Goal: Transaction & Acquisition: Purchase product/service

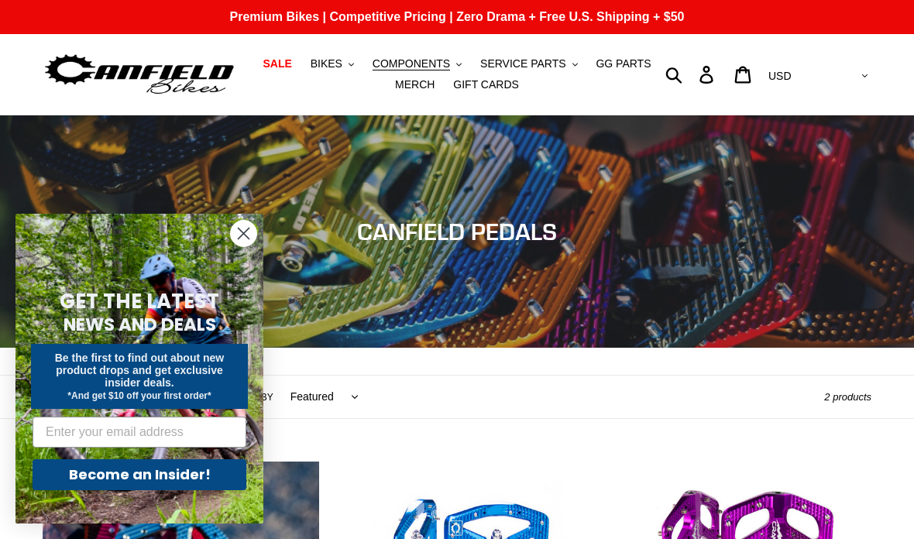
scroll to position [469, 0]
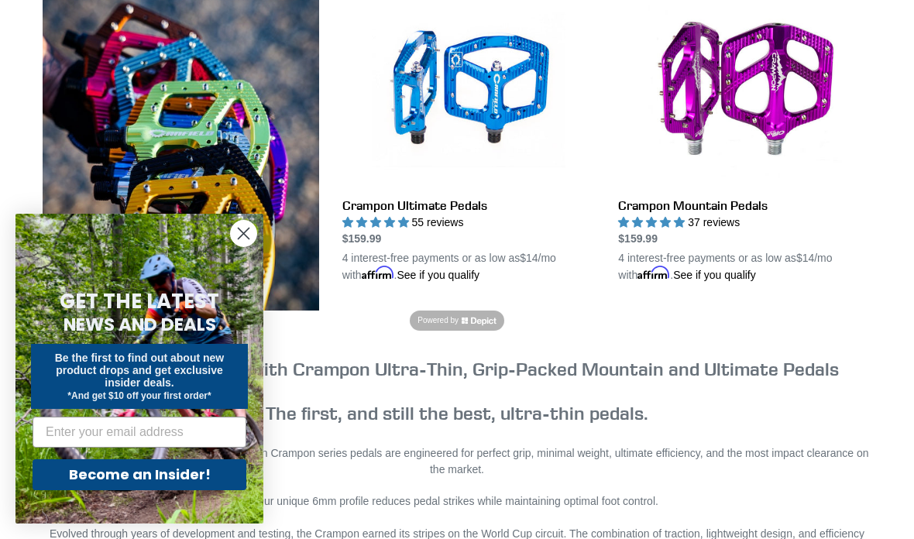
click at [252, 239] on circle "Close dialog" at bounding box center [244, 234] width 26 height 26
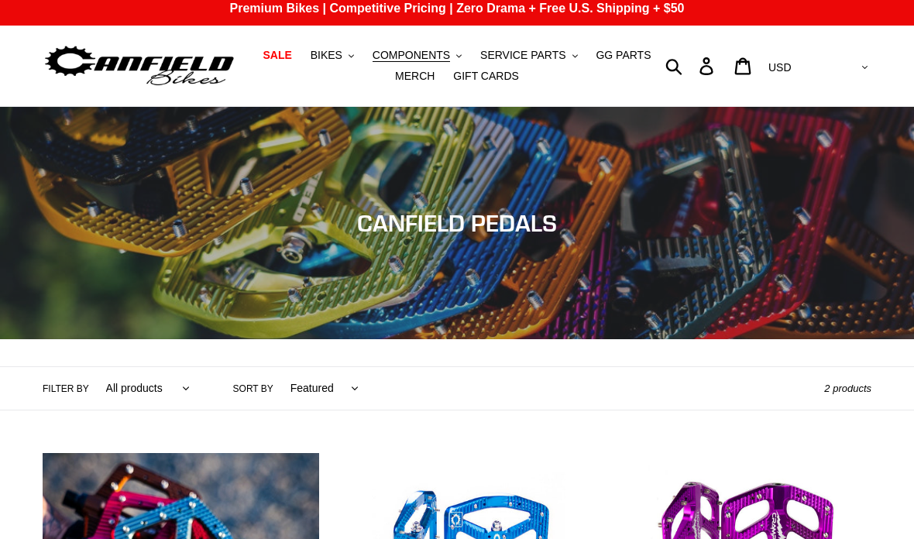
scroll to position [0, 0]
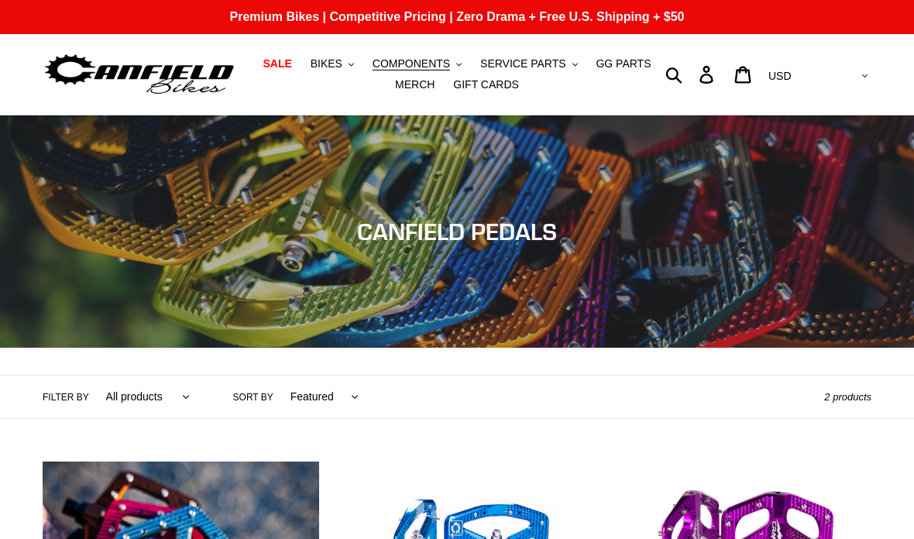
click at [443, 64] on span "COMPONENTS" at bounding box center [411, 63] width 77 height 13
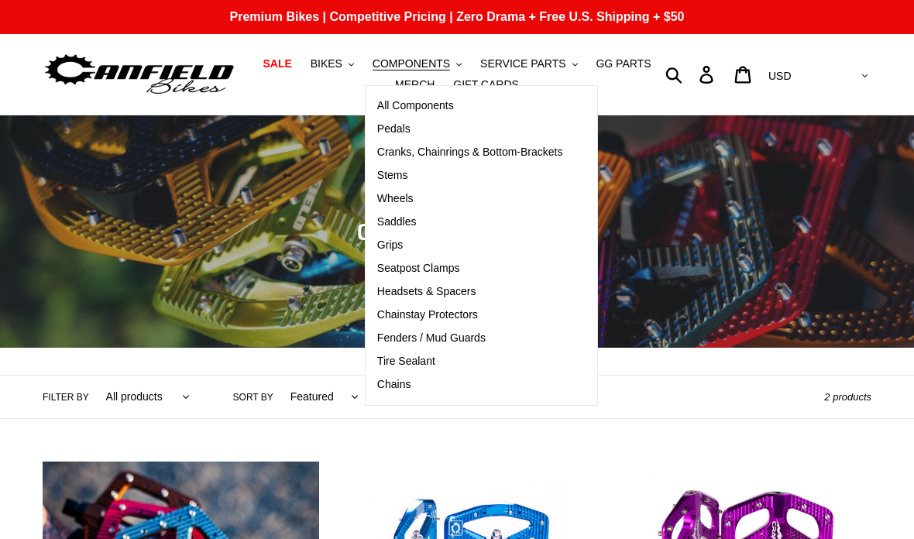
click at [403, 247] on span "Grips" at bounding box center [390, 245] width 26 height 13
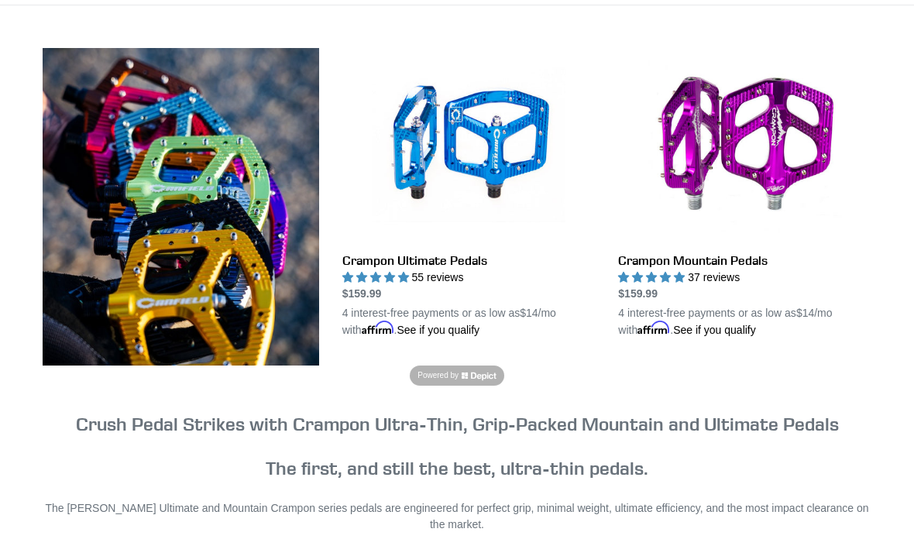
scroll to position [413, 0]
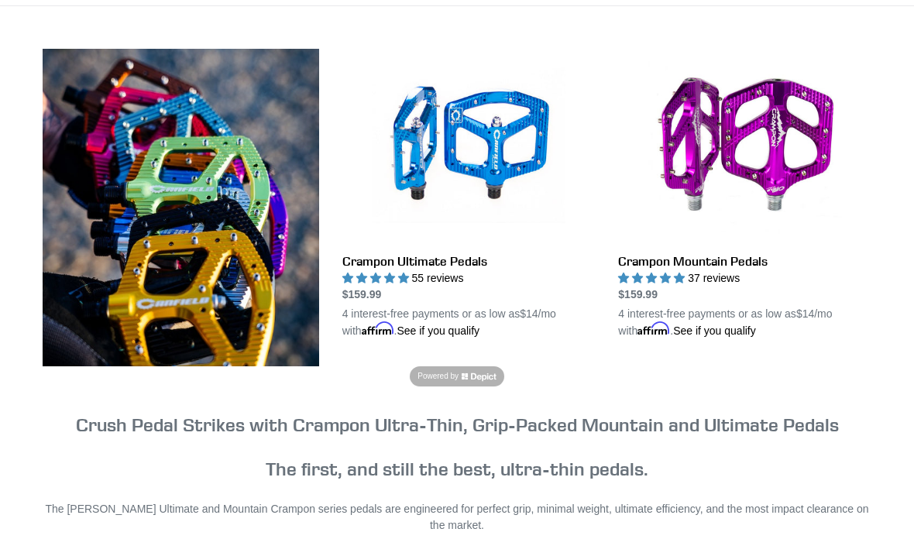
click at [735, 266] on link "Crampon Mountain Pedals" at bounding box center [744, 194] width 253 height 290
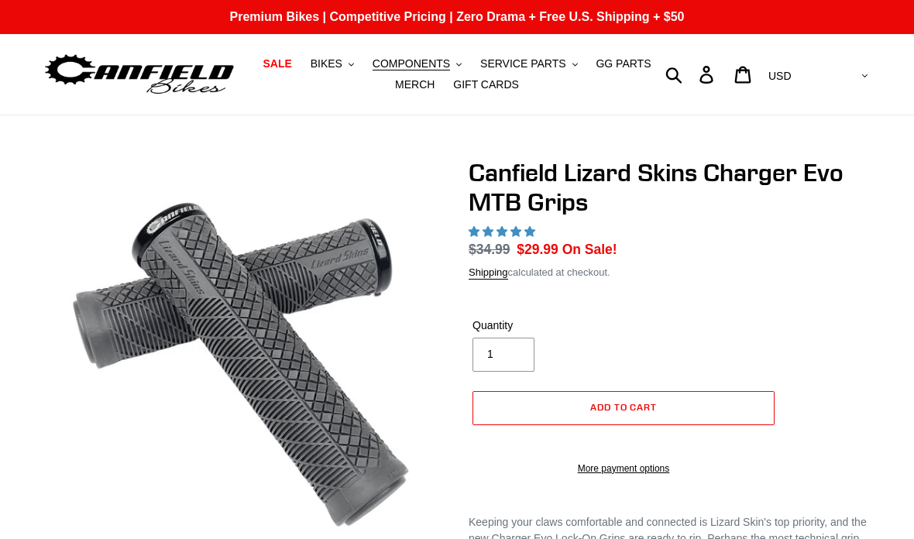
select select "highest-rating"
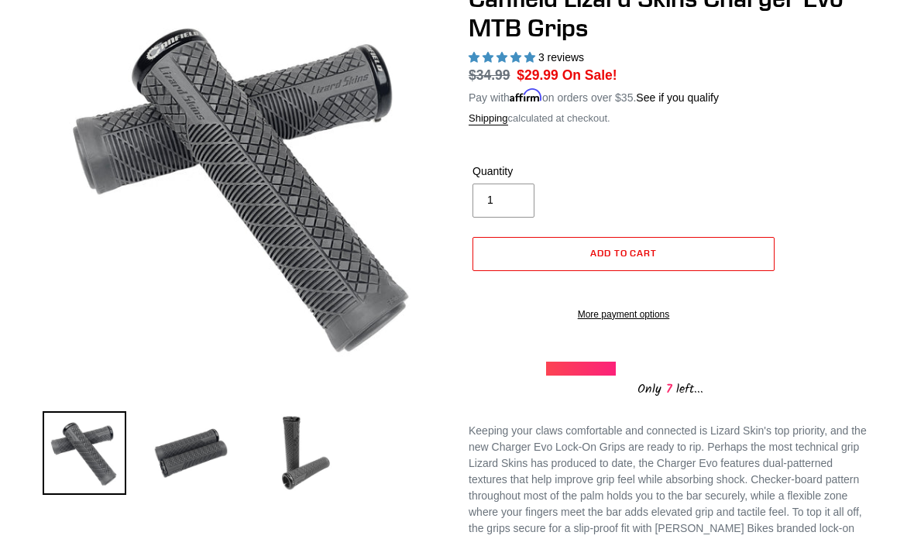
scroll to position [203, 0]
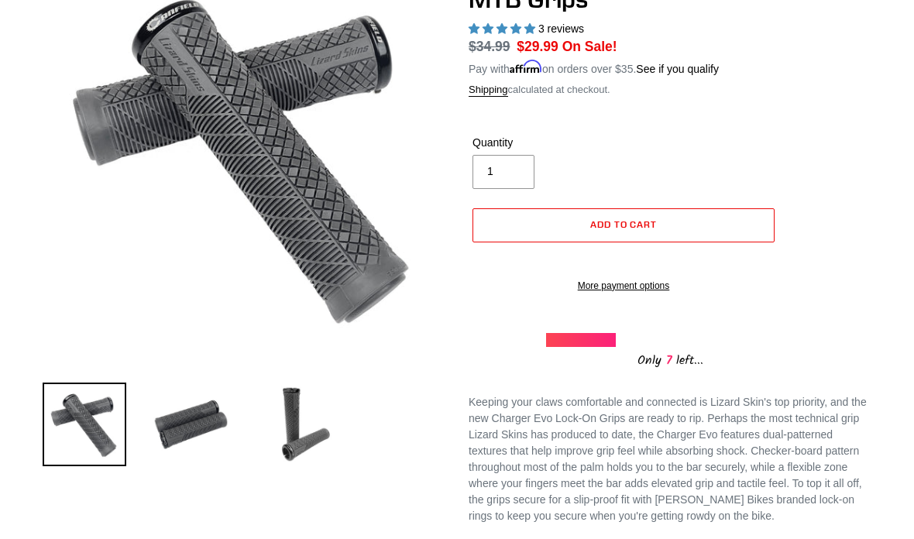
click at [183, 438] on img at bounding box center [191, 425] width 84 height 84
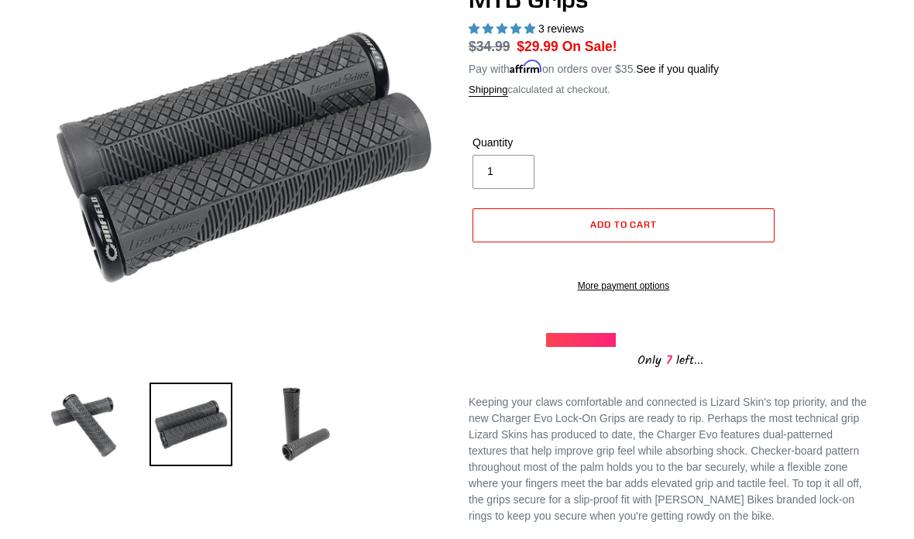
click at [294, 447] on img at bounding box center [298, 425] width 84 height 84
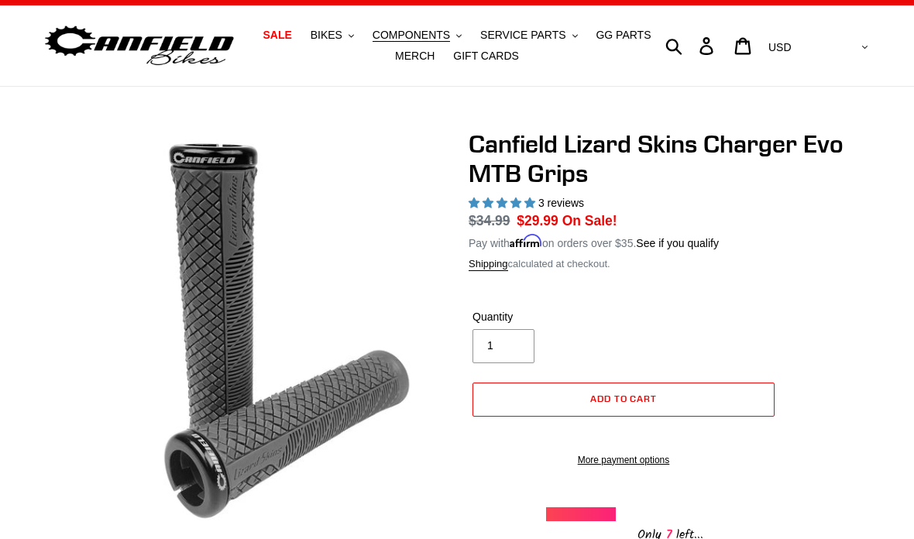
scroll to position [0, 0]
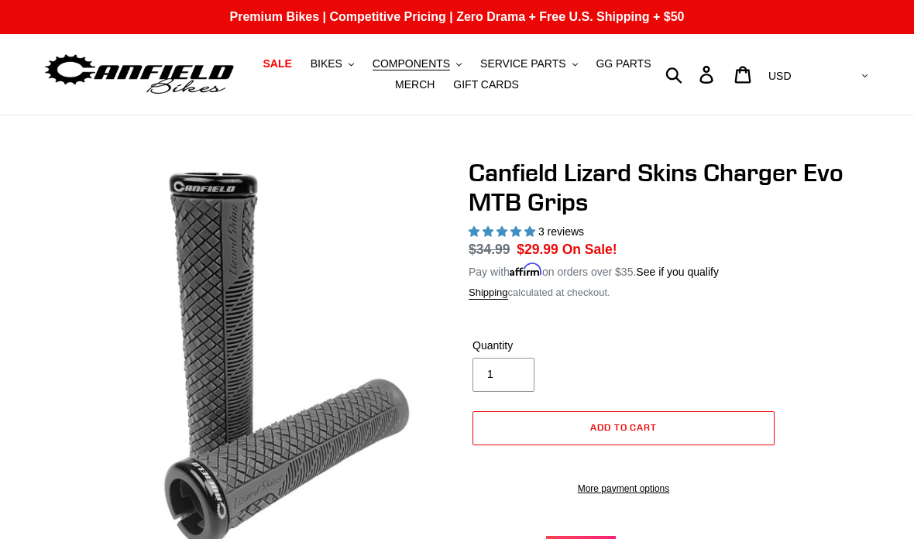
click at [442, 62] on span "COMPONENTS" at bounding box center [411, 63] width 77 height 13
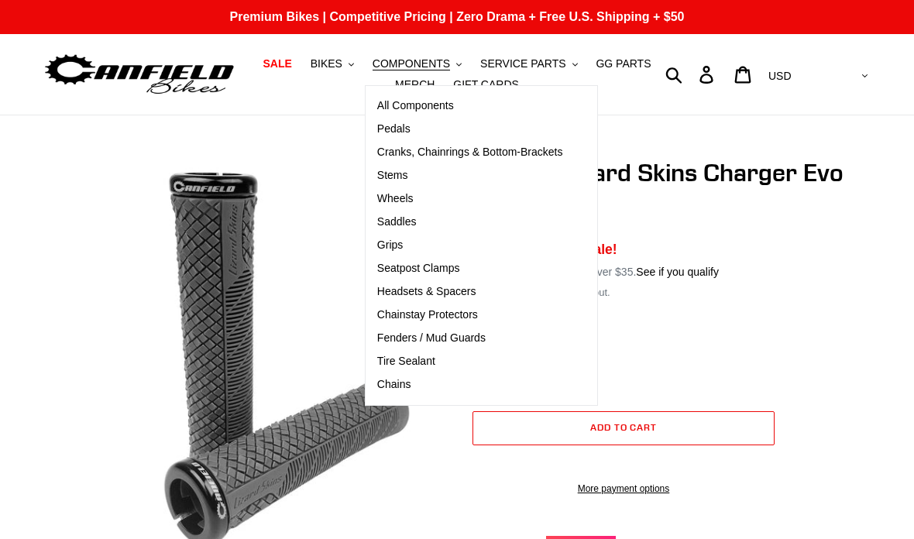
click at [403, 246] on span "Grips" at bounding box center [390, 245] width 26 height 13
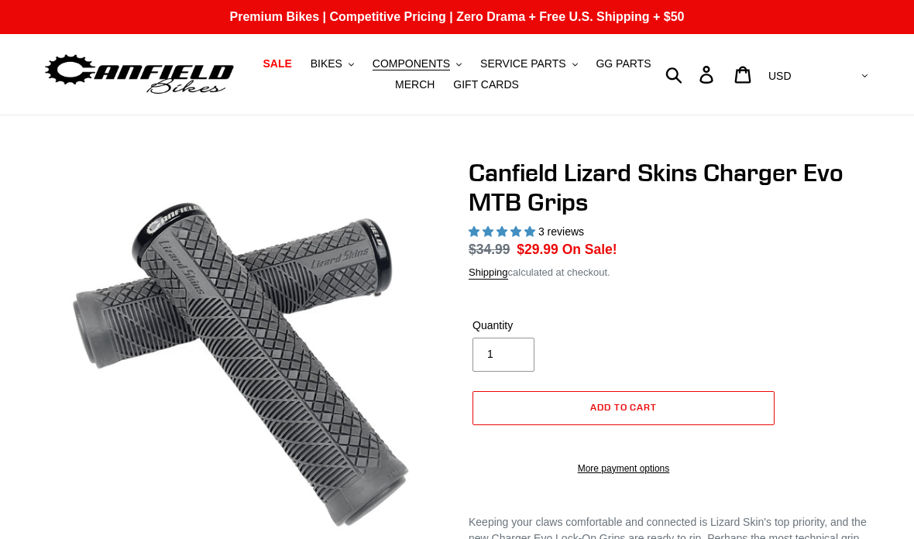
select select "highest-rating"
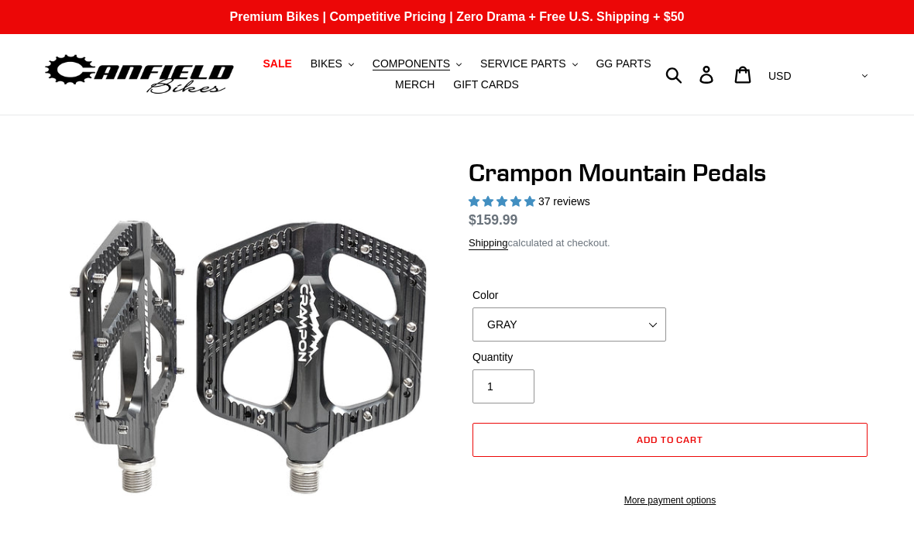
select select "highest-rating"
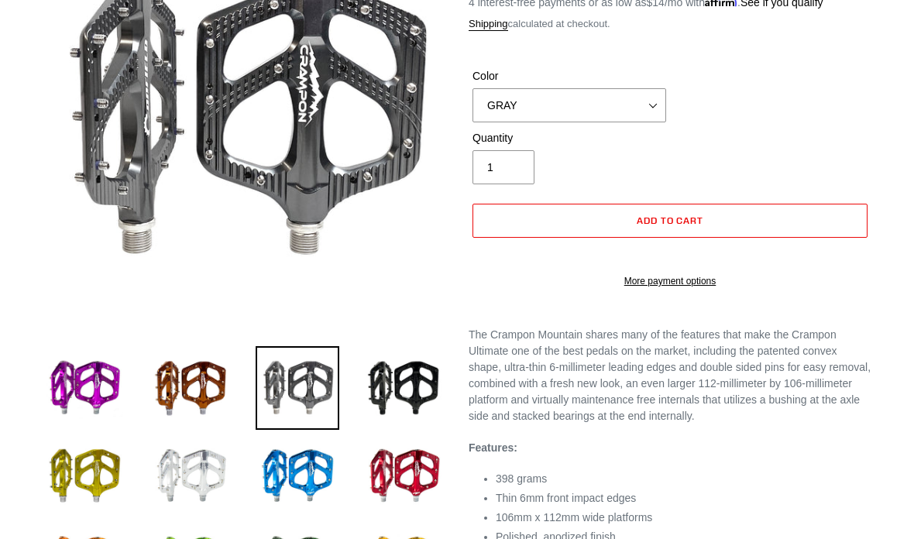
scroll to position [219, 0]
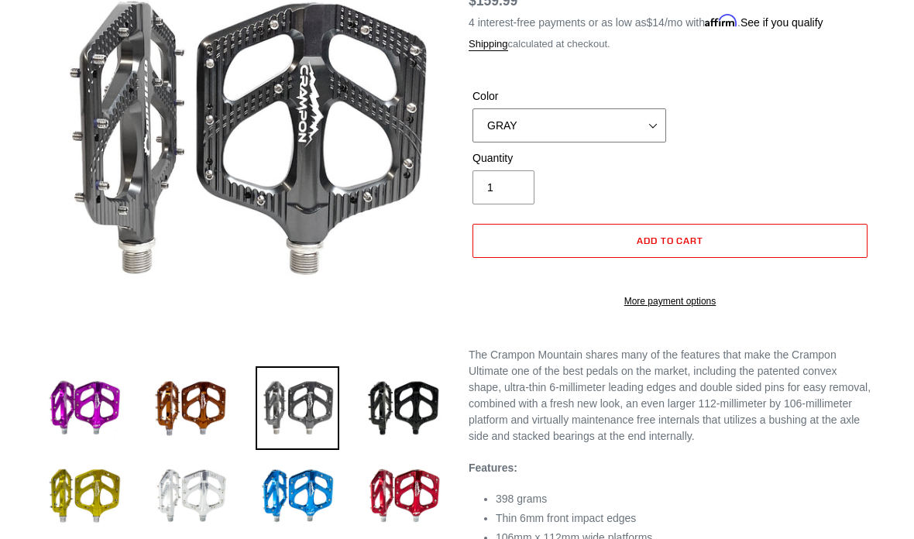
click at [665, 125] on select "GRAY BLACK STEALTH - Sold out POLISHED RED BLUE [GEOGRAPHIC_DATA] ORANGE PNW GR…" at bounding box center [570, 125] width 194 height 34
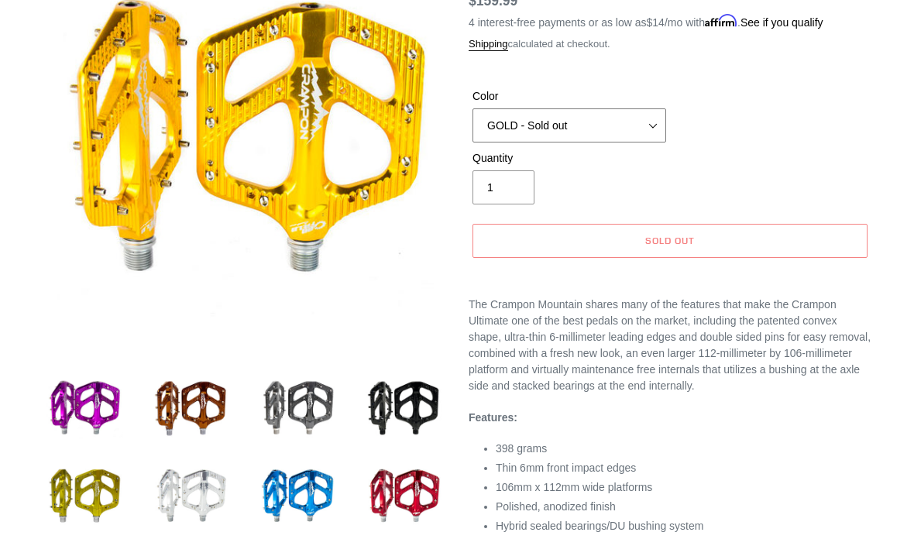
scroll to position [281, 0]
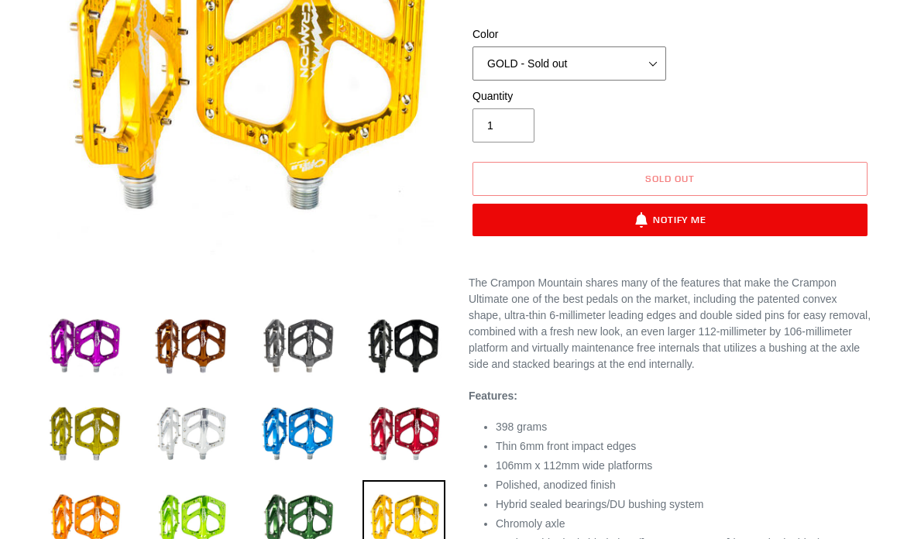
click at [663, 60] on select "GRAY BLACK STEALTH - Sold out POLISHED RED BLUE [GEOGRAPHIC_DATA] ORANGE PNW GR…" at bounding box center [570, 63] width 194 height 34
select select "BLUE"
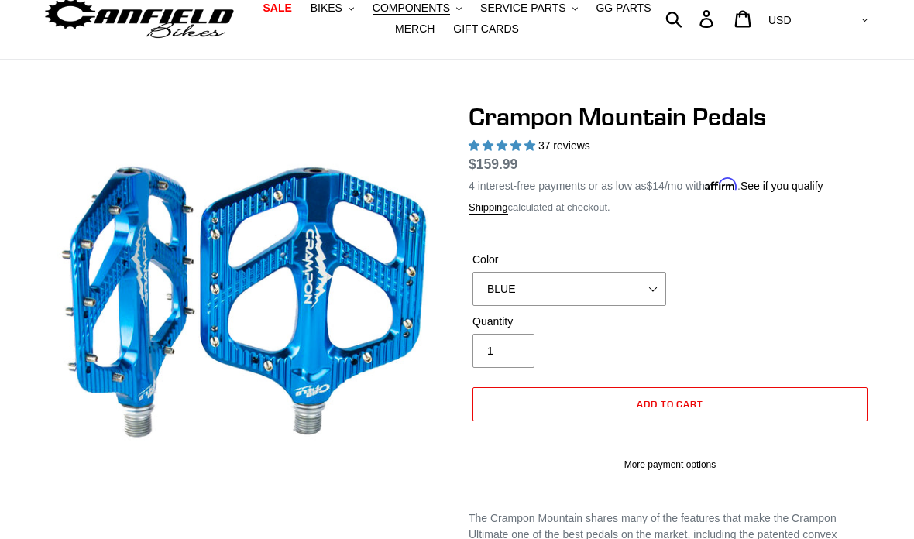
scroll to position [56, 0]
